Goal: Information Seeking & Learning: Find specific fact

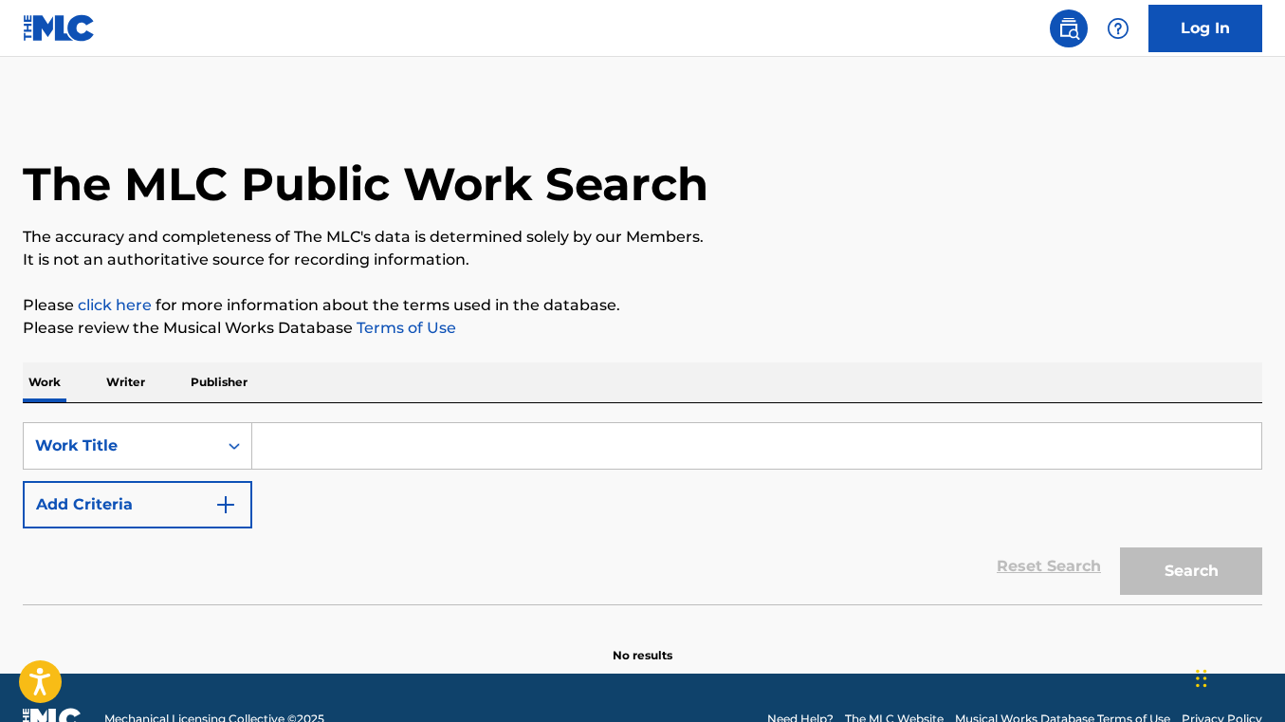
click at [322, 468] on input "Search Form" at bounding box center [756, 446] width 1009 height 46
paste input "[PERSON_NAME]"
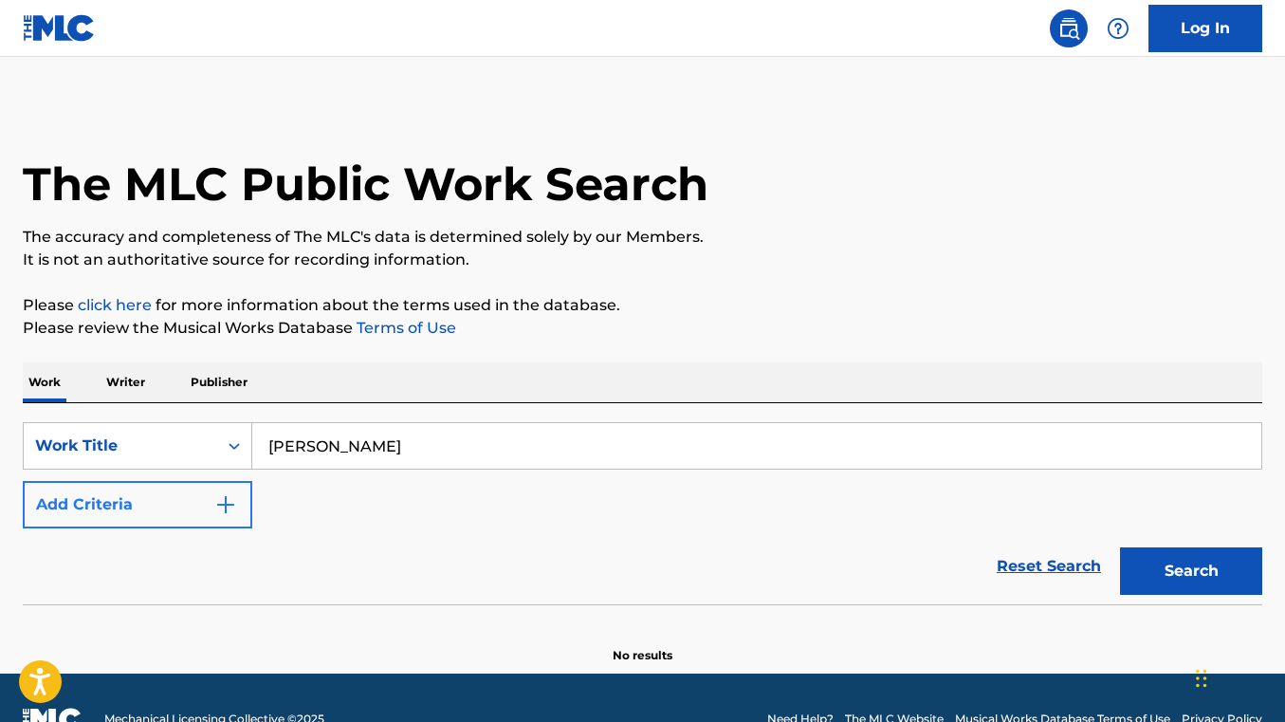
type input "[PERSON_NAME]"
click at [216, 497] on img "Search Form" at bounding box center [225, 504] width 23 height 23
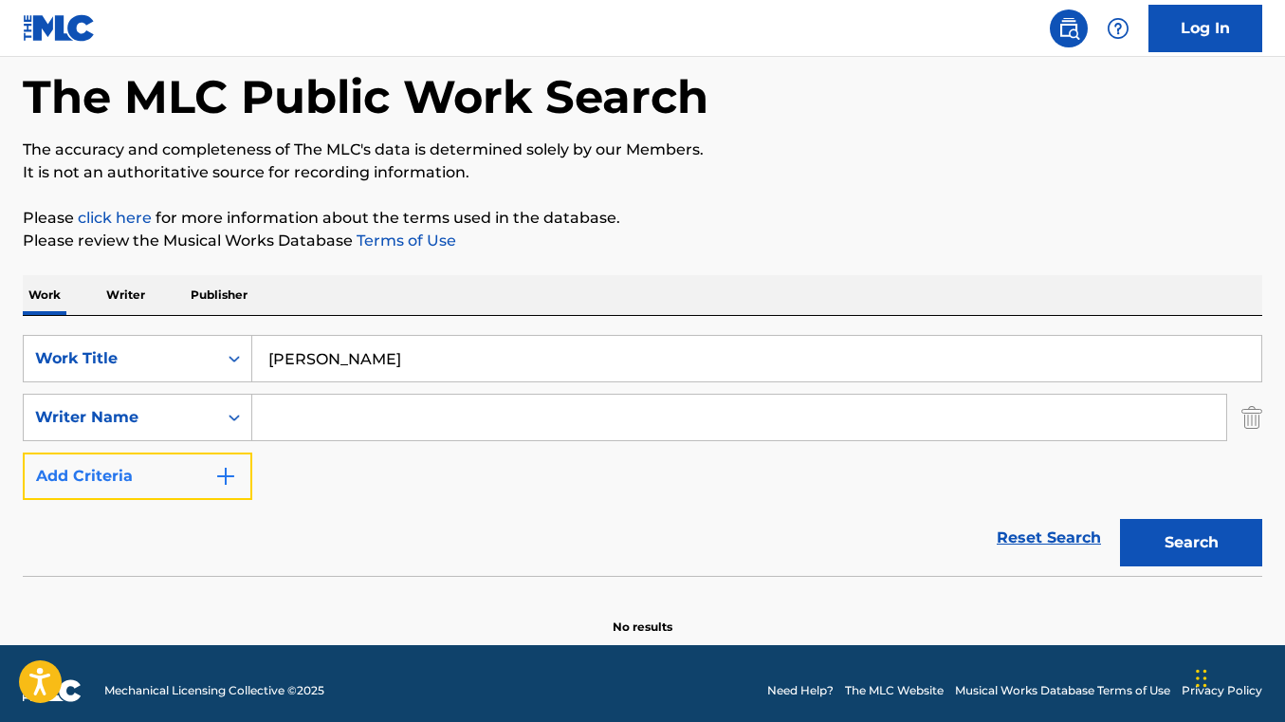
scroll to position [101, 0]
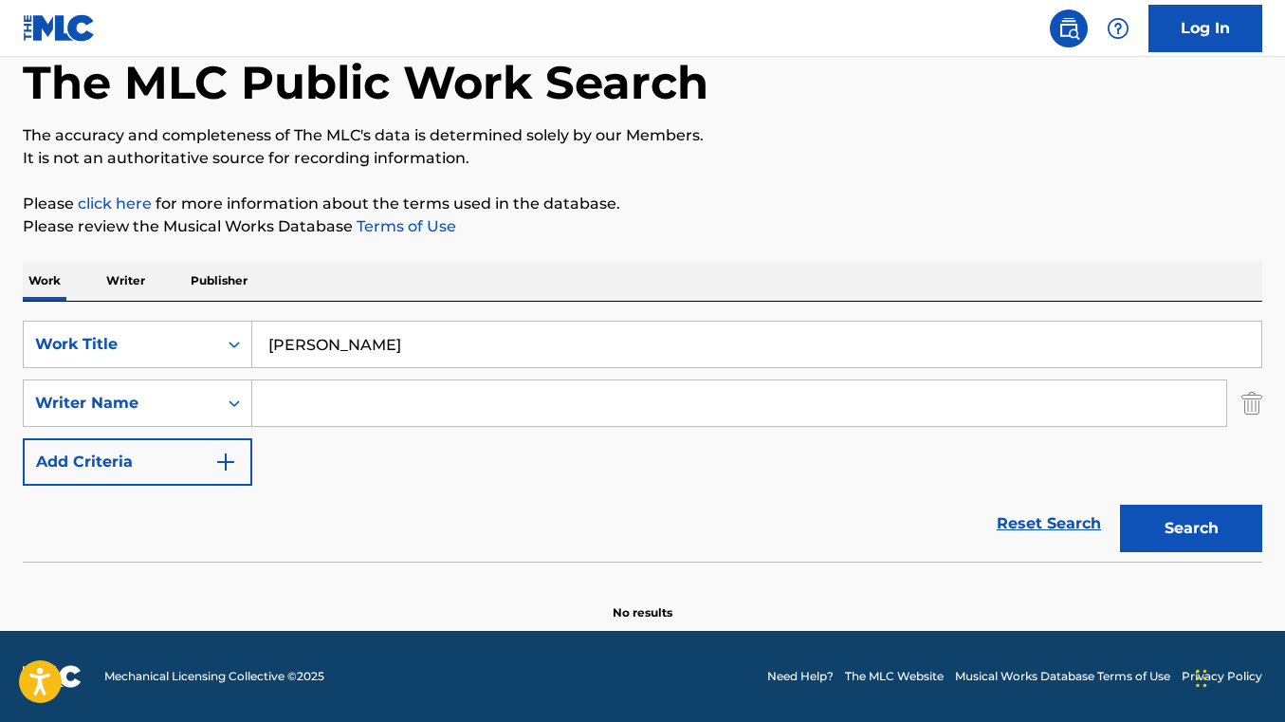
click at [402, 417] on input "Search Form" at bounding box center [739, 403] width 974 height 46
paste input "KACEY MUSGRAVES"
type input "KACEY MUSGRAVES"
click at [1120, 505] on button "Search" at bounding box center [1191, 528] width 142 height 47
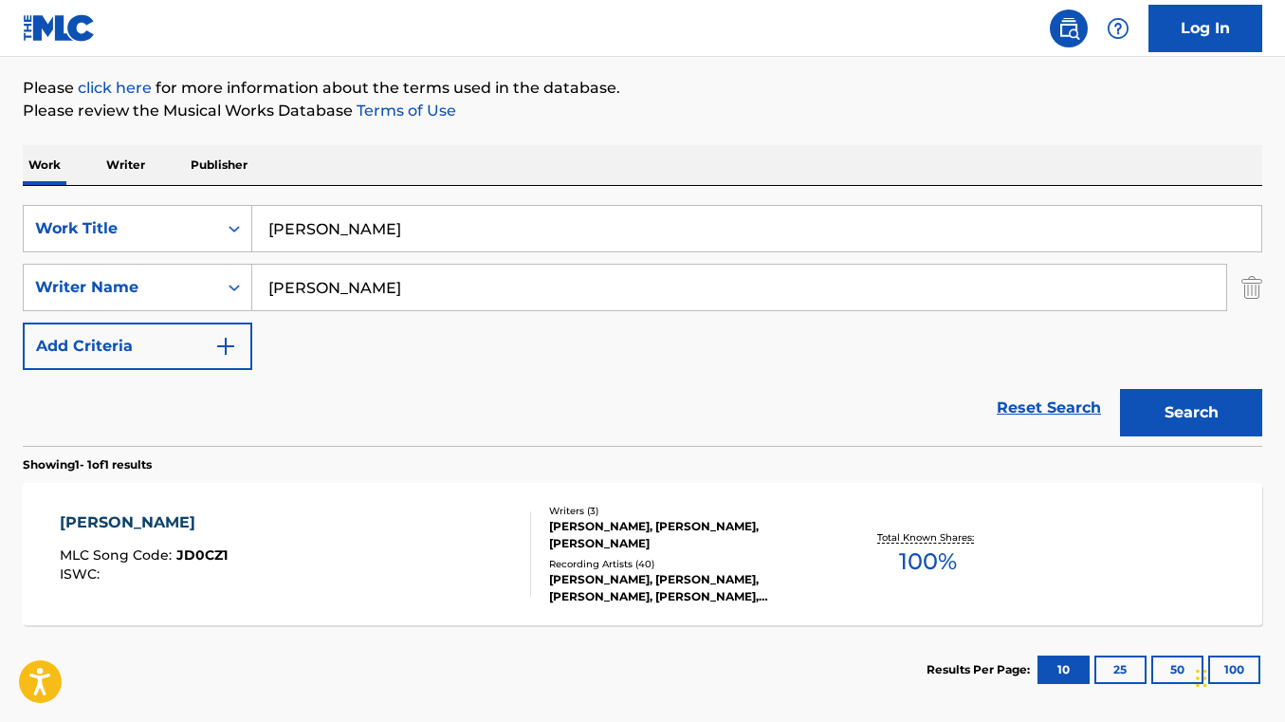
scroll to position [252, 0]
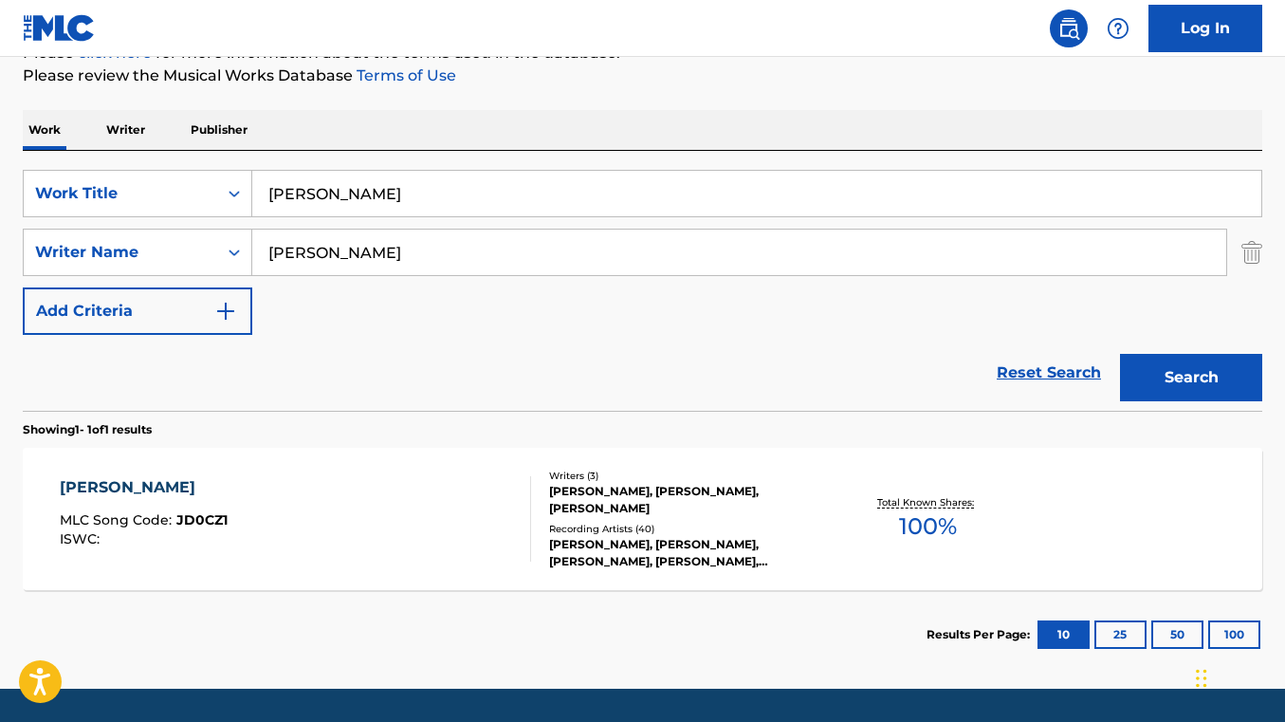
click at [398, 470] on div "JADE GREEN MLC Song Code : JD0CZ1 ISWC : Writers ( 3 ) DANIEL KEYES TASHIAN, IA…" at bounding box center [643, 519] width 1240 height 142
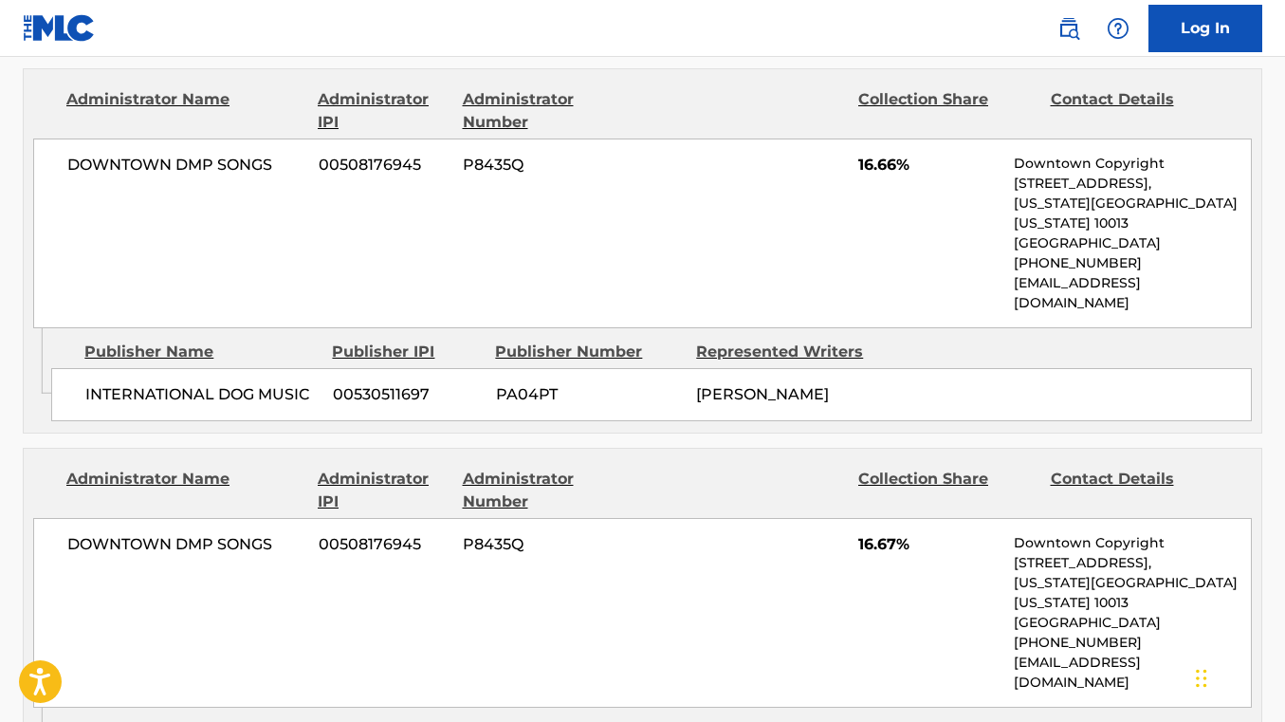
scroll to position [1529, 0]
